Goal: Task Accomplishment & Management: Manage account settings

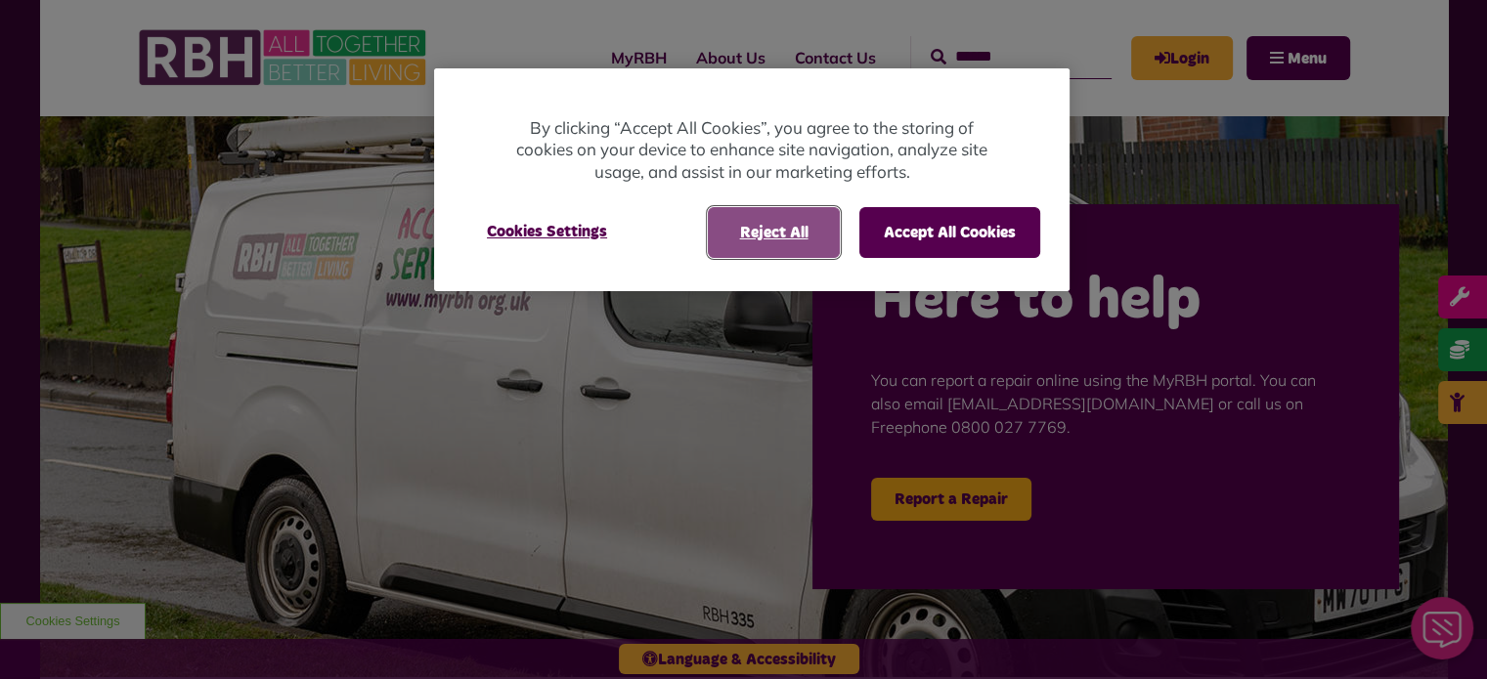
click at [767, 255] on button "Reject All" at bounding box center [774, 232] width 132 height 51
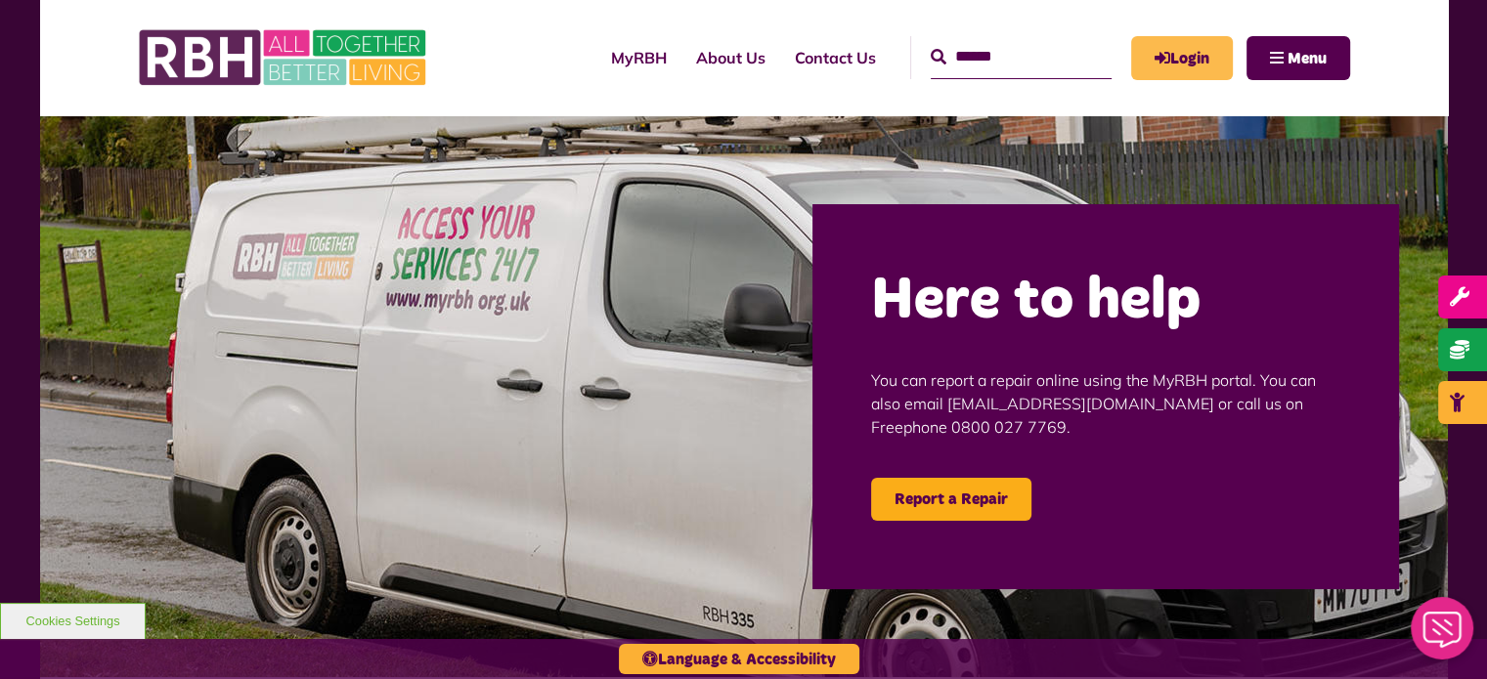
click at [1177, 70] on link "Login" at bounding box center [1182, 58] width 102 height 44
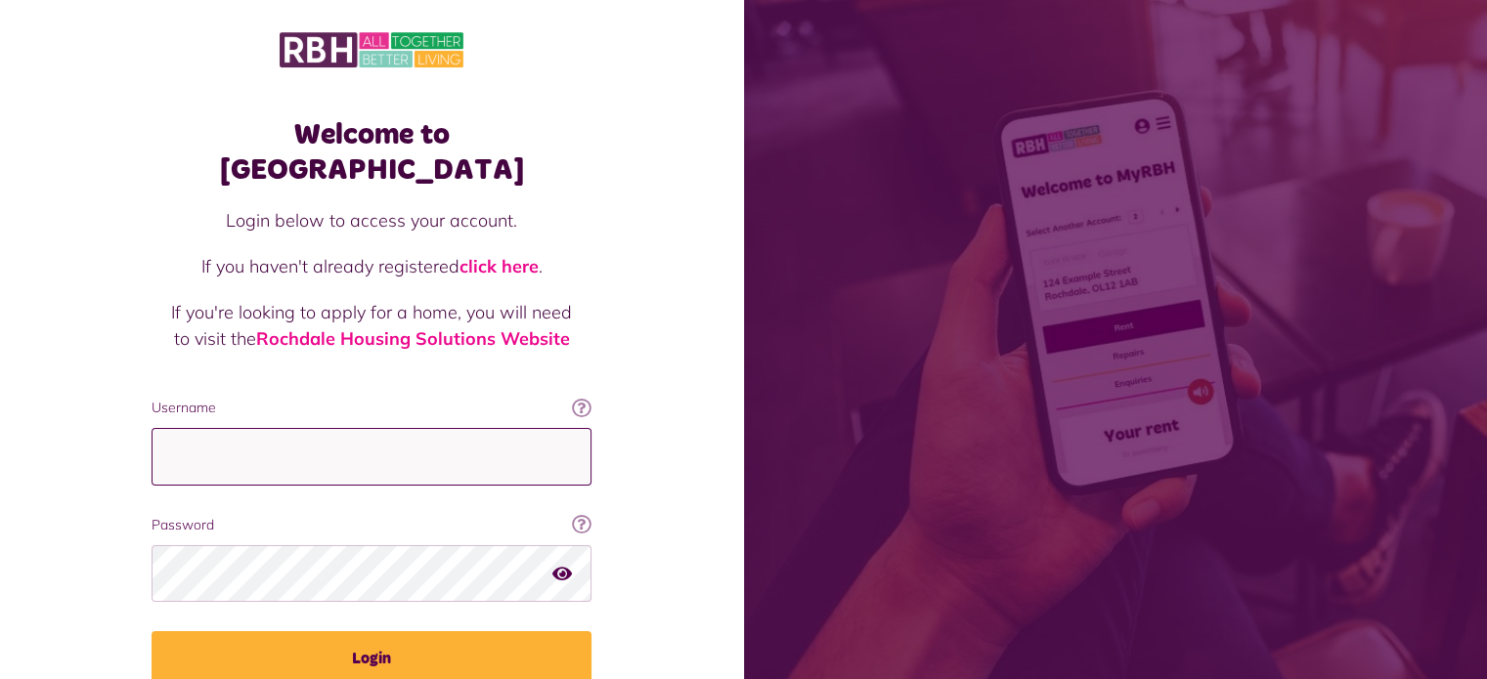
click at [300, 428] on input "Username" at bounding box center [372, 457] width 440 height 58
type input "**********"
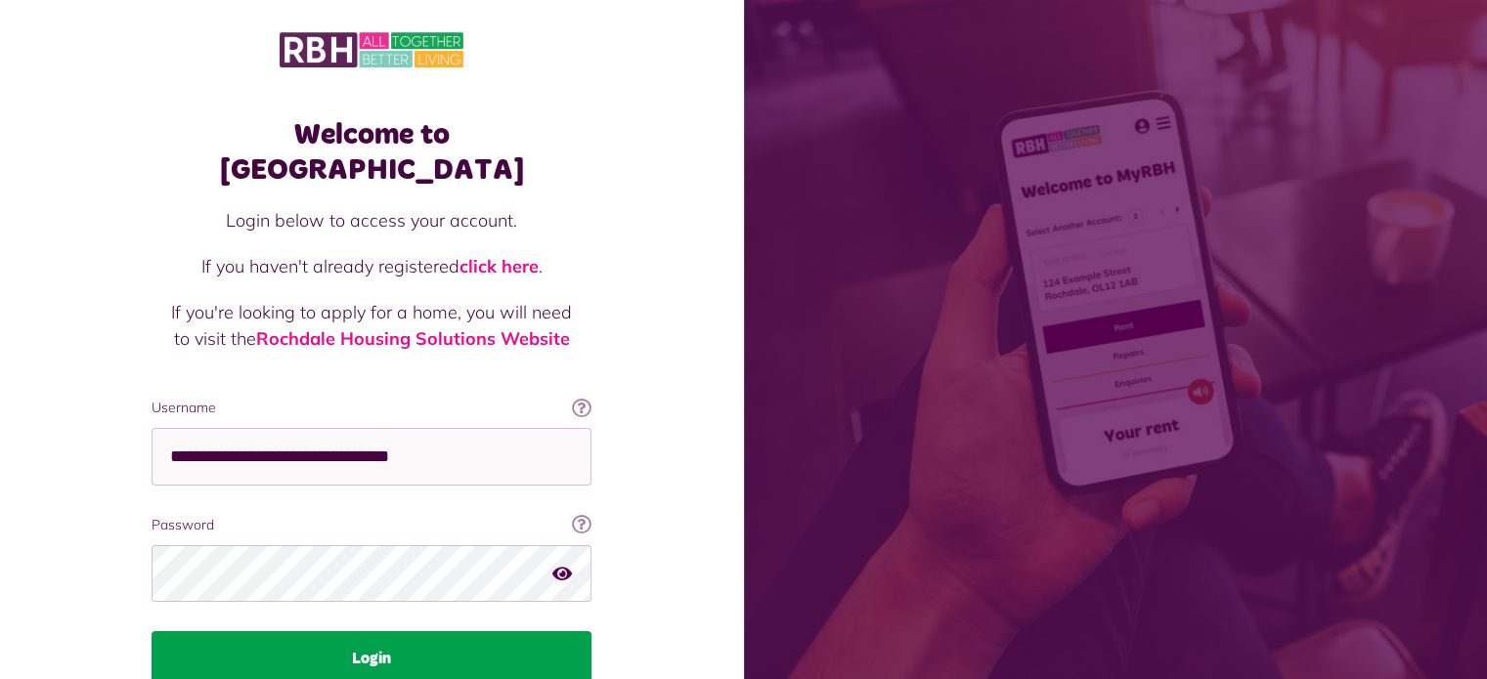
click at [422, 634] on button "Login" at bounding box center [372, 659] width 440 height 55
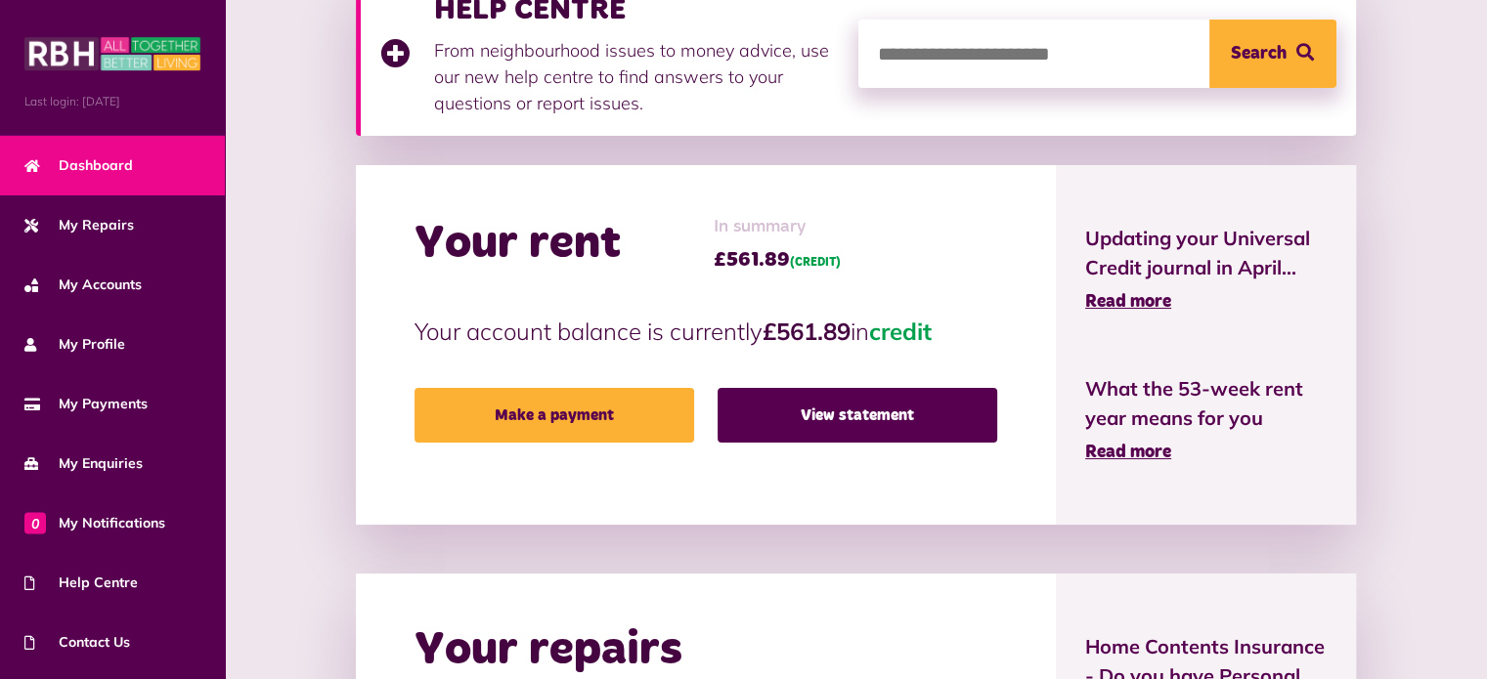
scroll to position [323, 0]
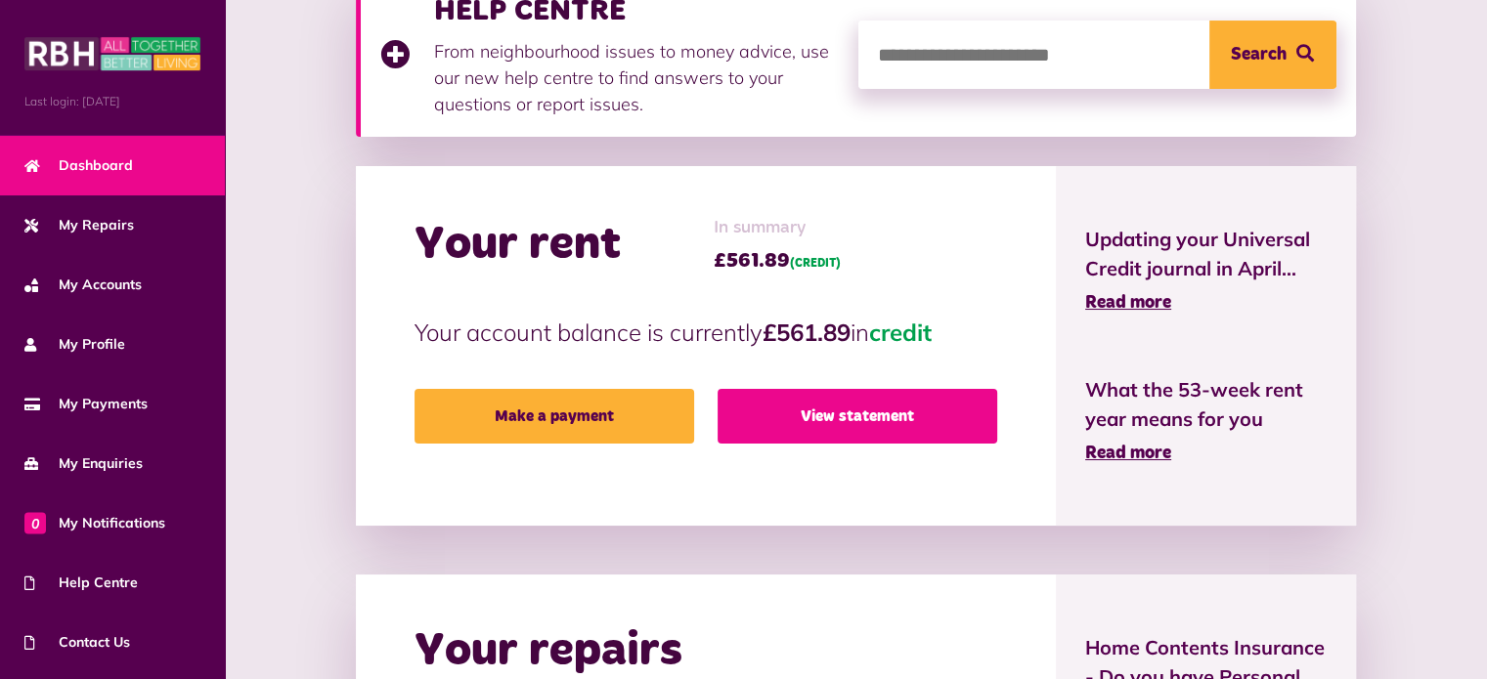
click at [841, 407] on link "View statement" at bounding box center [858, 416] width 280 height 55
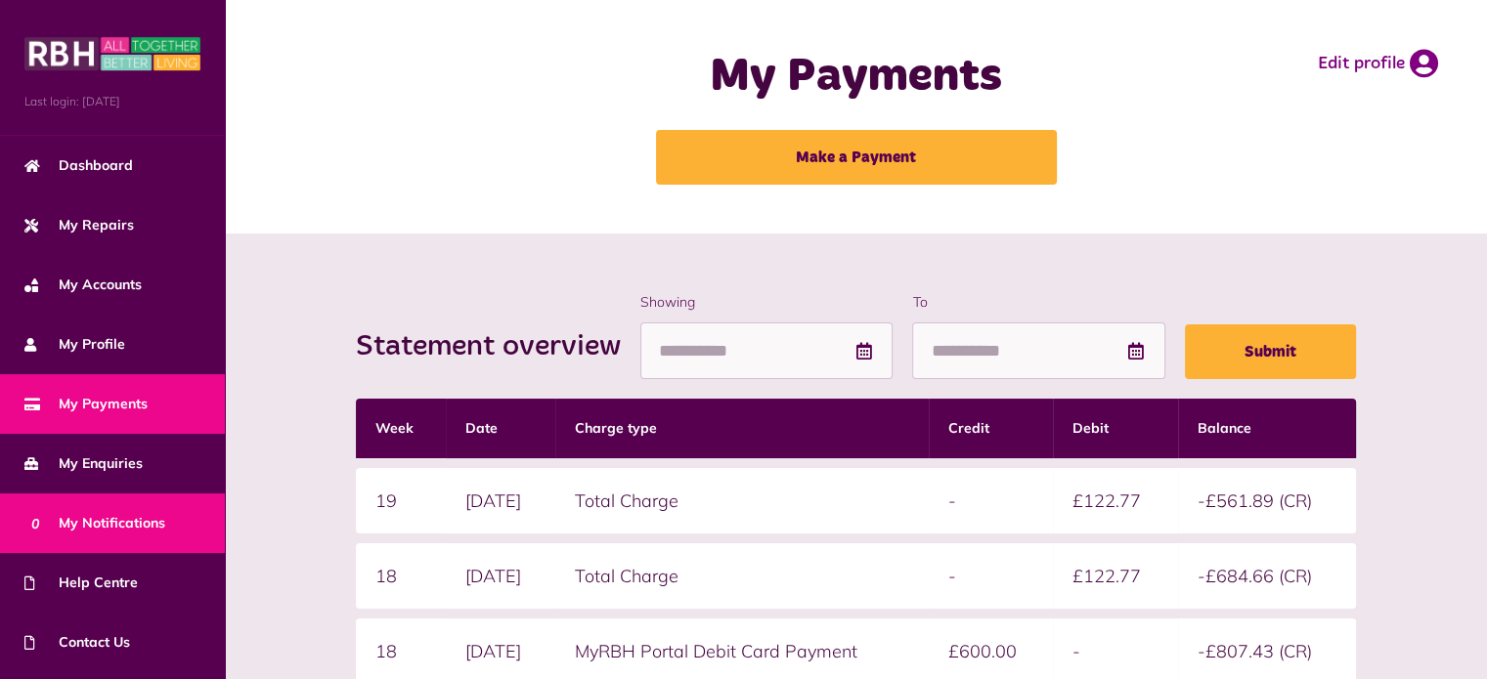
scroll to position [110, 0]
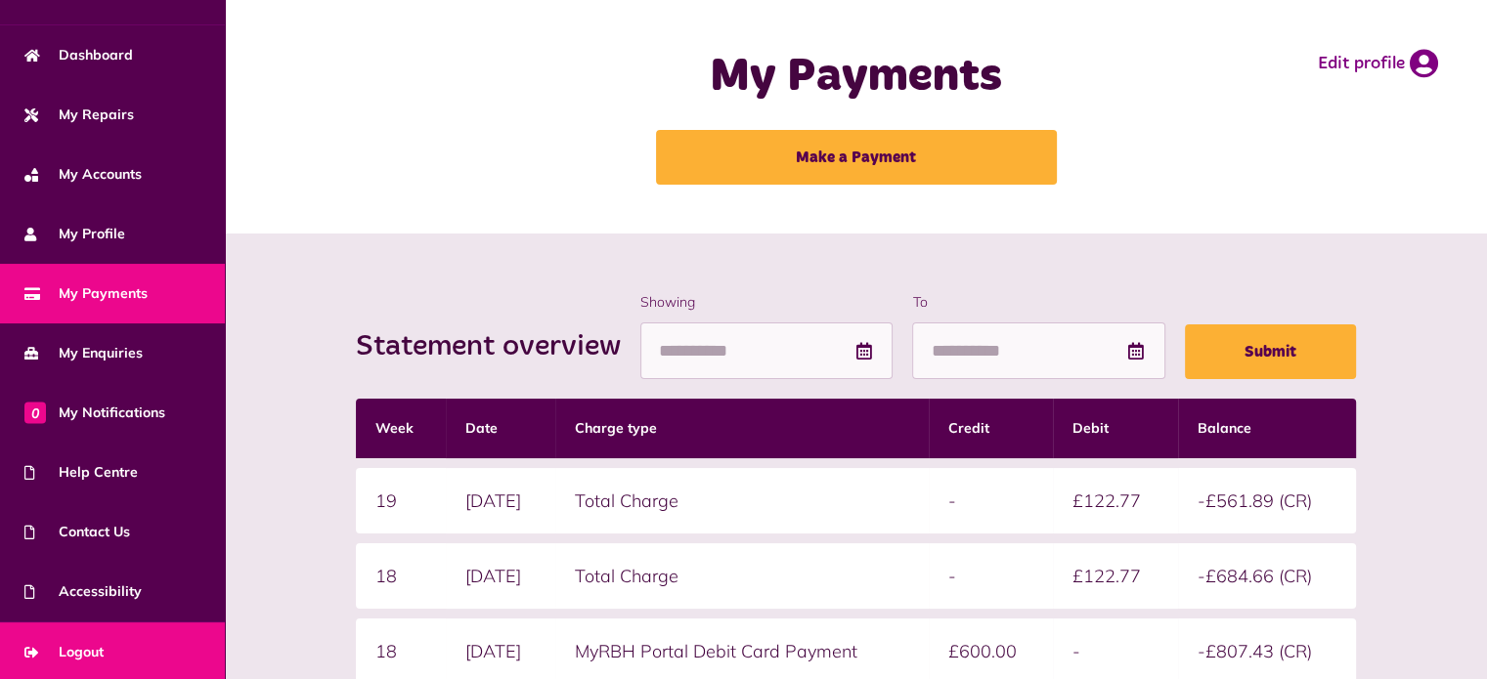
click at [74, 634] on link "Logout" at bounding box center [112, 653] width 225 height 60
